Goal: Find specific page/section: Find specific page/section

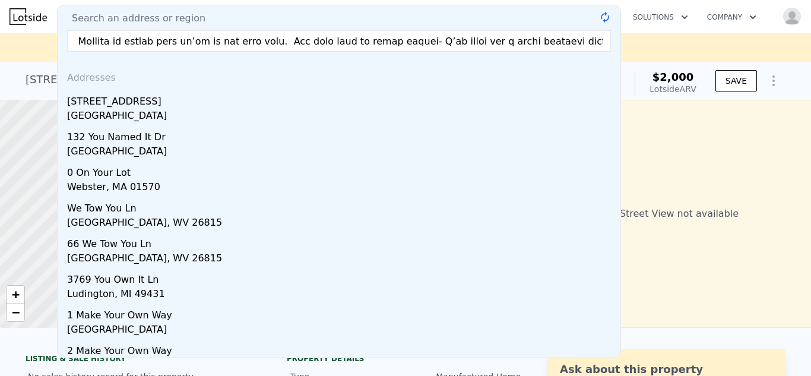
scroll to position [0, 5867]
type input "Lorem ip _____DOLO_____ sitam? Co _____ADIP_____ , el sedd ei Tem. Inc U’l etd …"
drag, startPoint x: 603, startPoint y: 42, endPoint x: 60, endPoint y: 39, distance: 543.4
click at [60, 39] on div "Search an address or region @keyframes spin { from { transform: rotate(0deg) } …" at bounding box center [339, 181] width 564 height 353
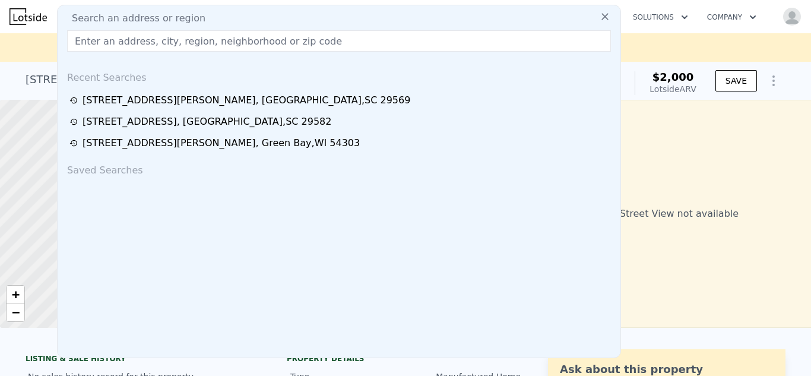
click at [79, 39] on input "text" at bounding box center [339, 40] width 544 height 21
type input "[STREET_ADDRESS]"
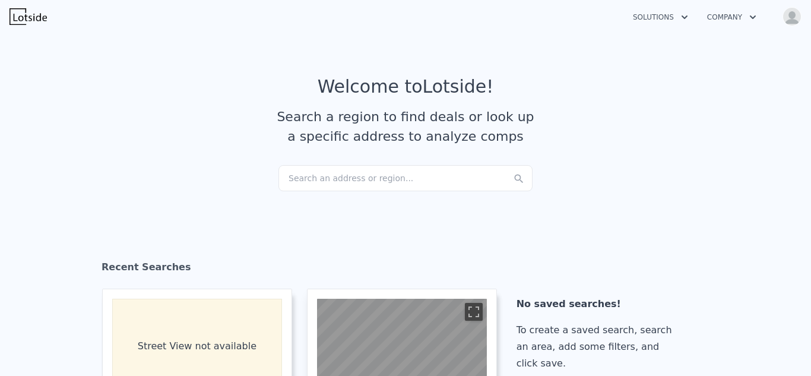
click at [789, 12] on img "button" at bounding box center [792, 16] width 19 height 19
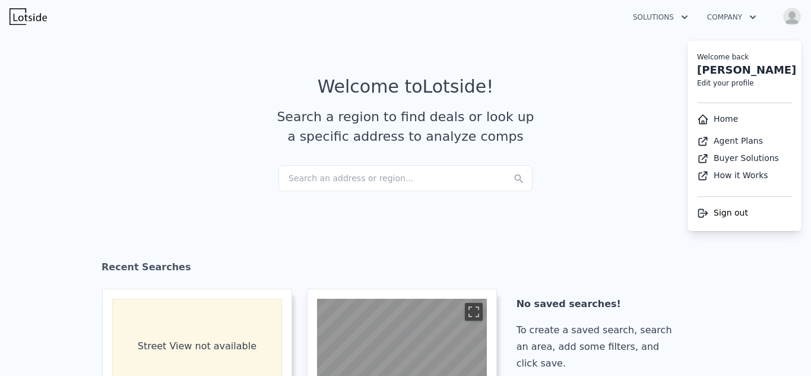
click at [465, 222] on section "Recent Searches Street View not available 5162 Doyce Dr , Horry County , SC 295…" at bounding box center [405, 348] width 811 height 270
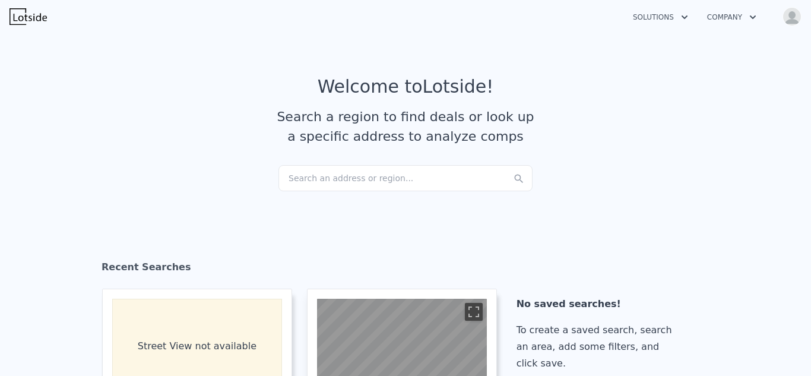
click at [349, 176] on div "Search an address or region..." at bounding box center [406, 178] width 254 height 26
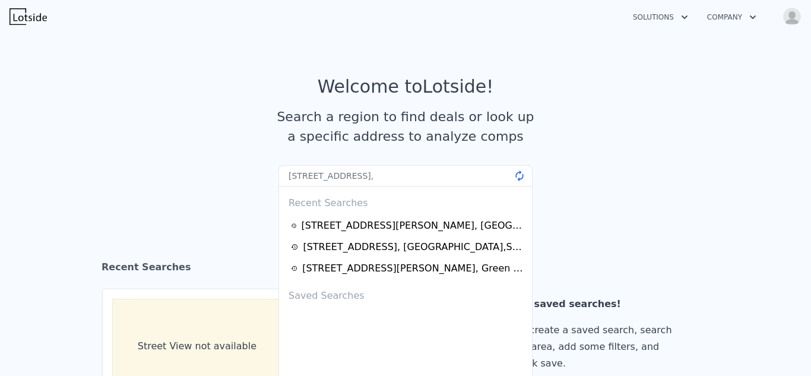
type input "519 12th ave N, surfside beach,"
click at [523, 178] on icon at bounding box center [520, 176] width 12 height 12
